Goal: Navigation & Orientation: Find specific page/section

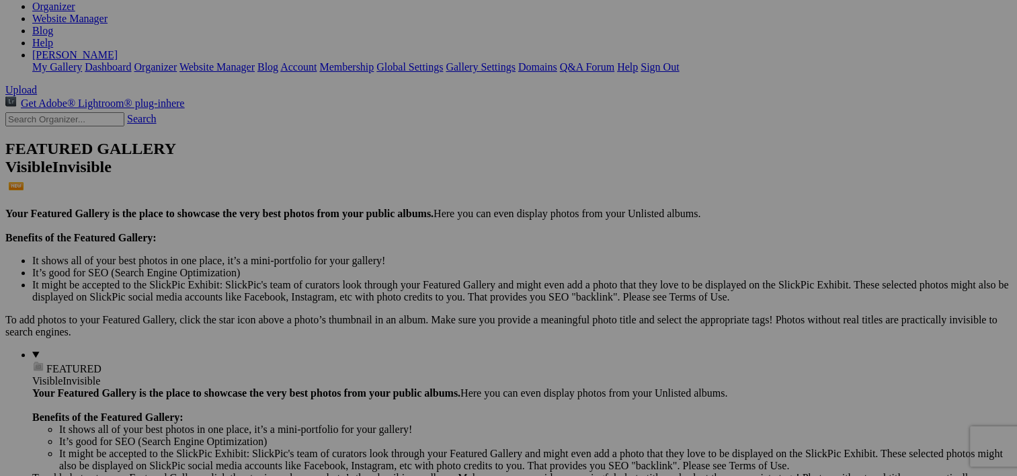
scroll to position [327, 0]
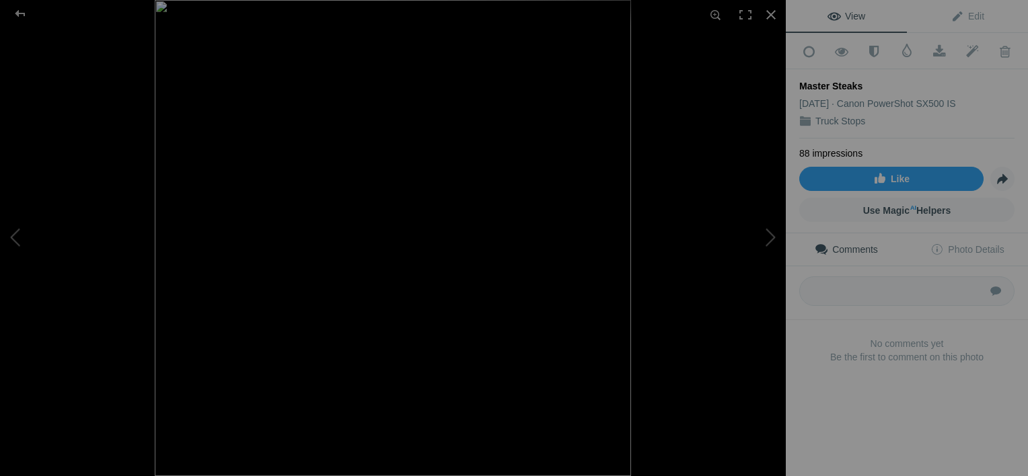
click at [385, 91] on img at bounding box center [393, 238] width 476 height 476
click at [770, 11] on div at bounding box center [771, 15] width 30 height 30
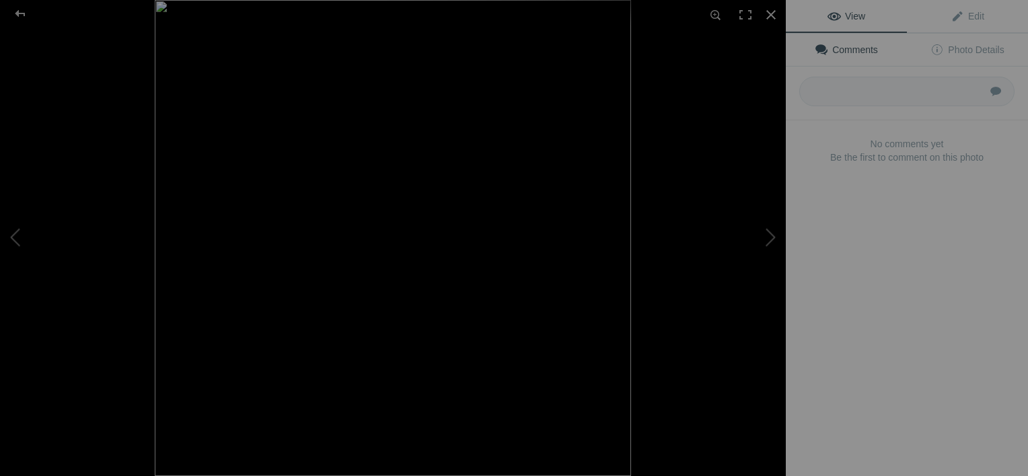
click at [479, 210] on div at bounding box center [547, 238] width 785 height 476
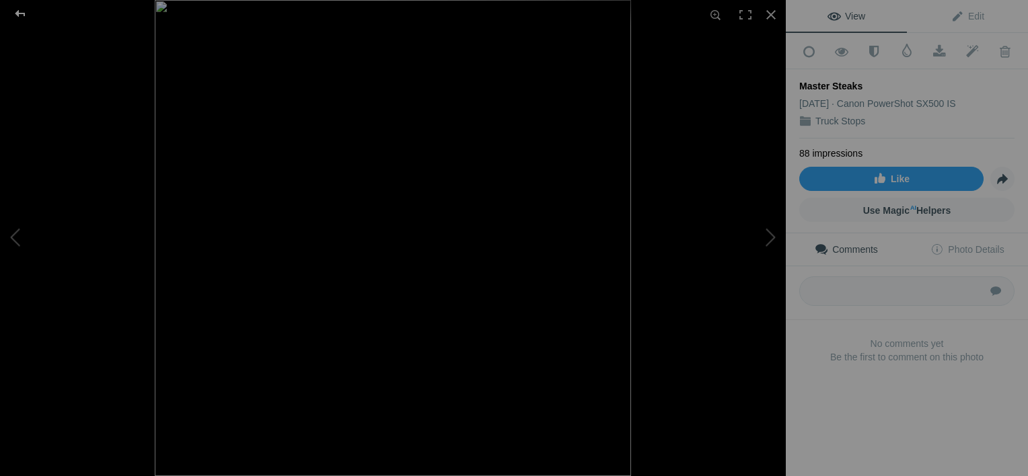
click at [22, 9] on div at bounding box center [20, 13] width 48 height 27
